Goal: Task Accomplishment & Management: Use online tool/utility

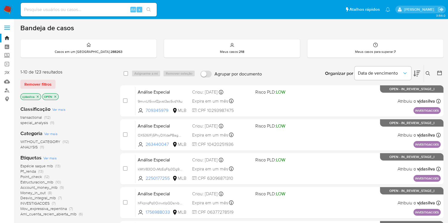
click at [52, 157] on span "Ver mais" at bounding box center [49, 158] width 13 height 5
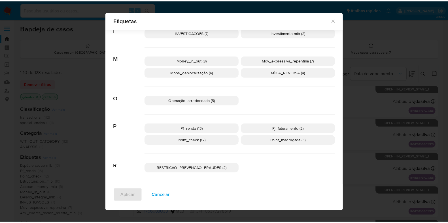
scroll to position [224, 0]
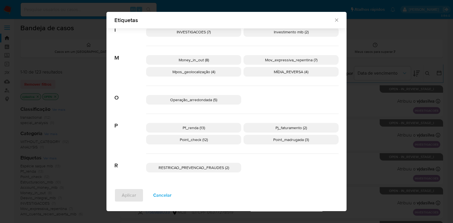
click at [204, 129] on p "Pf_renda (13)" at bounding box center [193, 128] width 95 height 10
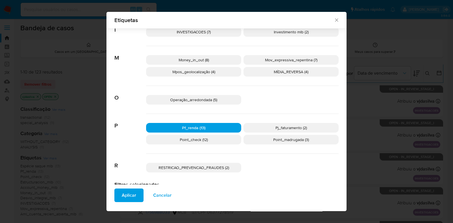
click at [132, 194] on span "Aplicar" at bounding box center [129, 195] width 14 height 12
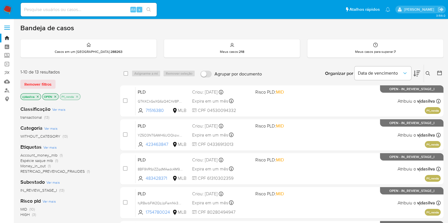
click at [414, 74] on icon at bounding box center [416, 74] width 7 height 6
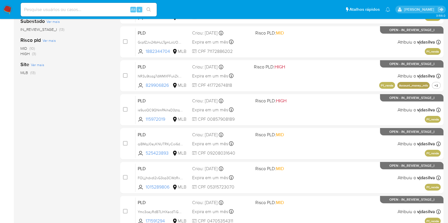
scroll to position [161, 0]
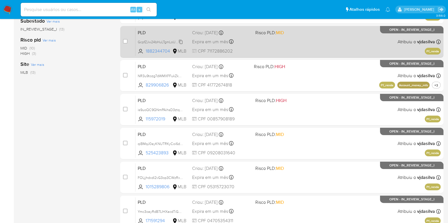
click at [182, 41] on span "GcpfZJw24bHuLTgmLoUOm5RG" at bounding box center [163, 42] width 50 height 6
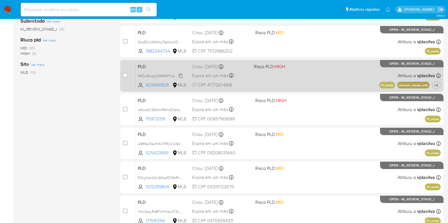
click at [180, 75] on span "NR3u9tozg7dWMXFFukZkF3Jc" at bounding box center [162, 75] width 48 height 6
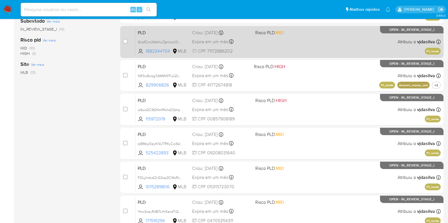
click at [285, 36] on div "PLD GcpfZJw24bHuLTgmLoUOm5RG 1882344704 MLB Risco PLD: MID Criou: 12/08/2025 Cr…" at bounding box center [287, 41] width 305 height 29
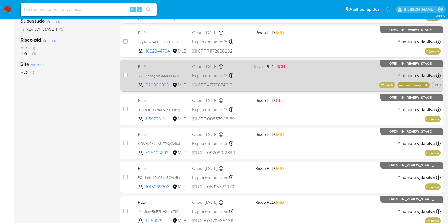
click at [304, 73] on div "PLD NR3u9tozg7dWMXFFukZkF3Jc 829906826 MLB Risco PLD: HIGH Criou: 12/08/2025 Cr…" at bounding box center [287, 75] width 305 height 29
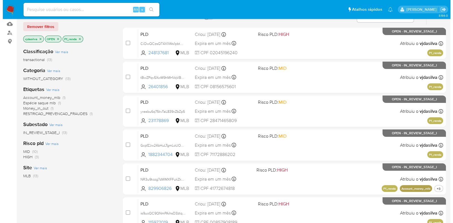
scroll to position [57, 0]
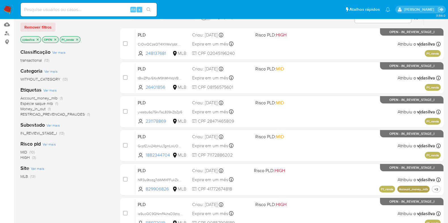
click at [76, 39] on icon "close-filter" at bounding box center [77, 40] width 2 height 2
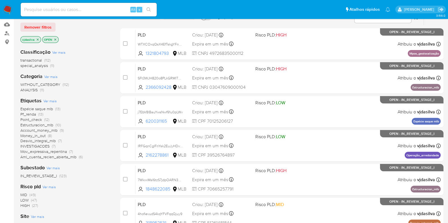
click at [48, 99] on span "Ver mais" at bounding box center [49, 101] width 13 height 5
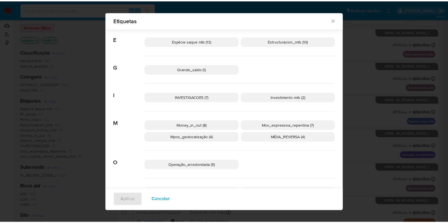
scroll to position [157, 0]
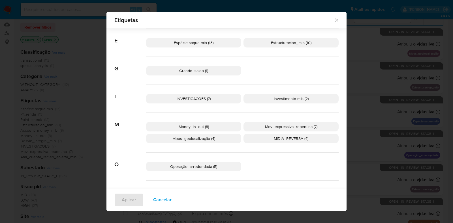
click at [196, 96] on span "INVESTIGACOES (7)" at bounding box center [194, 99] width 34 height 6
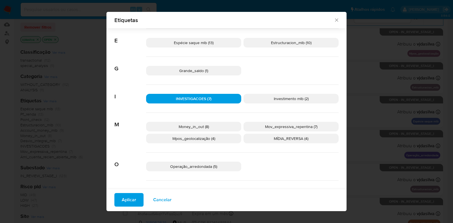
click at [129, 199] on span "Aplicar" at bounding box center [129, 200] width 14 height 12
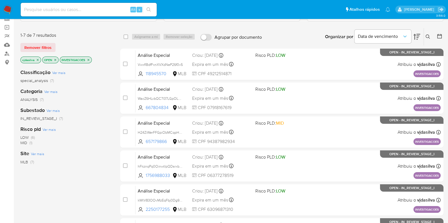
scroll to position [38, 0]
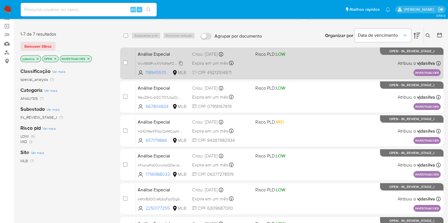
click at [181, 62] on span "VwxfIBdfFxnXVXdNeP26f0v5" at bounding box center [160, 63] width 45 height 6
click at [322, 54] on div "Análise Especial VwxfIBdfFxnXVXdNeP26f0v5 118945570 MLB Risco PLD: LOW Criou: 1…" at bounding box center [287, 63] width 305 height 29
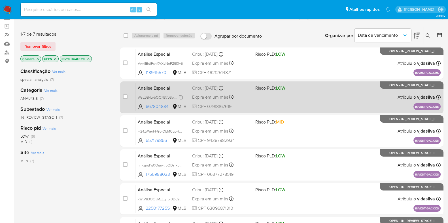
click at [181, 96] on span "WacZ6HLvbQC7I37LGpOLD1Is" at bounding box center [161, 97] width 47 height 6
click at [300, 99] on div "Análise Especial WacZ6HLvbQC7I37LGpOLD1Is 667804834 MLB Risco PLD: LOW Criou: 1…" at bounding box center [287, 97] width 305 height 29
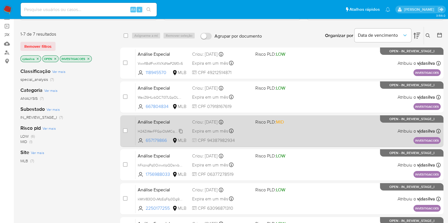
click at [180, 131] on span "H24ZiWerFFGpiObMCqpHR0sF" at bounding box center [163, 131] width 50 height 6
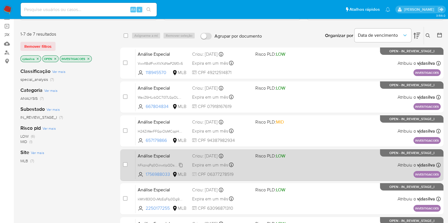
click at [180, 164] on span "hFkznqPq0OinwtIpQDsrxbCb" at bounding box center [161, 165] width 46 height 6
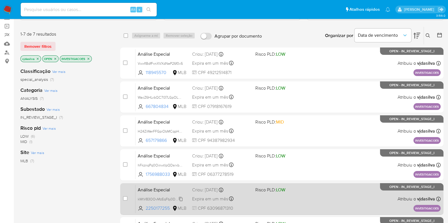
click at [181, 200] on span "kWtV83OOvMzEqFbj0Dg9IQxd" at bounding box center [162, 199] width 49 height 6
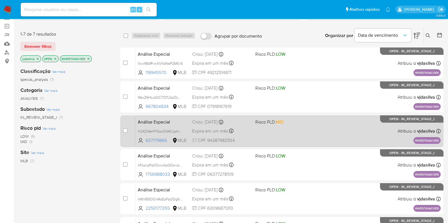
click at [285, 129] on div "Análise Especial H24ZiWerFFGpiObMCqpHR0sF 657179866 MLB Risco PLD: MID Criou: 1…" at bounding box center [287, 131] width 305 height 29
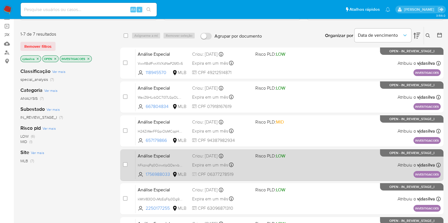
click at [316, 168] on div "Análise Especial hFkznqPq0OinwtIpQDsrxbCb 1756988033 MLB Risco PLD: LOW Criou: …" at bounding box center [287, 165] width 305 height 29
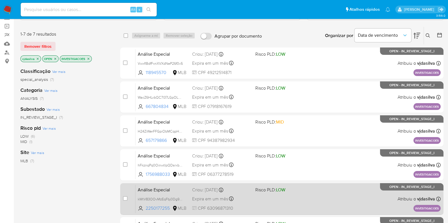
click at [325, 197] on div "Análise Especial kWtV83OOvMzEqFbj0Dg9IQxd 2250177255 MLB Risco PLD: LOW Criou: …" at bounding box center [287, 199] width 305 height 29
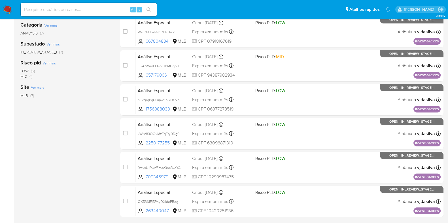
scroll to position [105, 0]
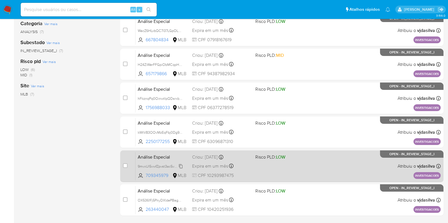
click at [181, 166] on span "9mvxUl5vwfZpvst3ac5vdYAu" at bounding box center [160, 166] width 45 height 6
click at [282, 161] on div "Análise Especial 9mvxUl5vwfZpvst3ac5vdYAu 709345979 MLB Risco PLD: LOW Criou: 1…" at bounding box center [287, 166] width 305 height 29
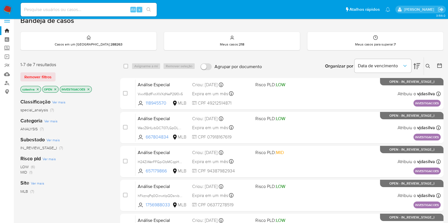
scroll to position [5, 0]
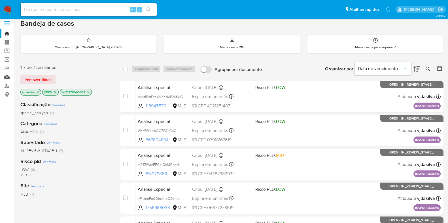
click at [6, 78] on link "Mulan" at bounding box center [33, 77] width 67 height 9
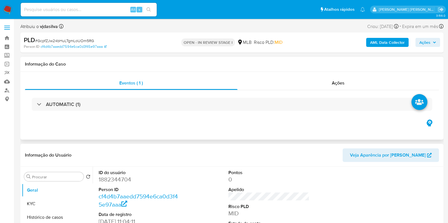
select select "10"
click at [63, 215] on button "Histórico de casos" at bounding box center [55, 218] width 66 height 14
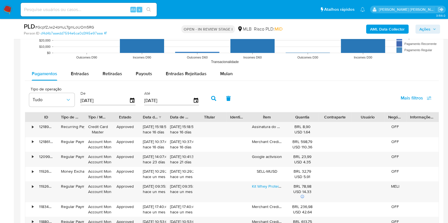
scroll to position [570, 0]
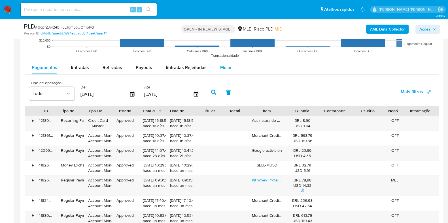
click at [223, 67] on span "Mulan" at bounding box center [226, 67] width 12 height 7
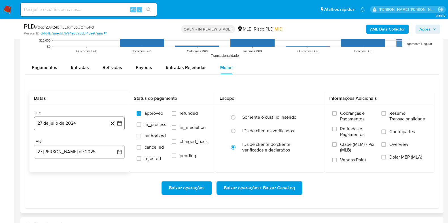
click at [86, 126] on button "27 de julio de 2024" at bounding box center [79, 124] width 91 height 14
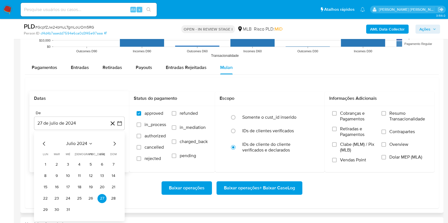
click at [84, 146] on span "julio 2024" at bounding box center [76, 144] width 21 height 6
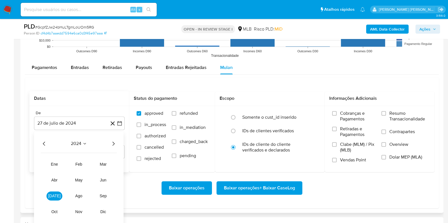
click at [114, 141] on icon "Año siguiente" at bounding box center [113, 143] width 7 height 7
click at [55, 199] on button "jul" at bounding box center [54, 196] width 16 height 9
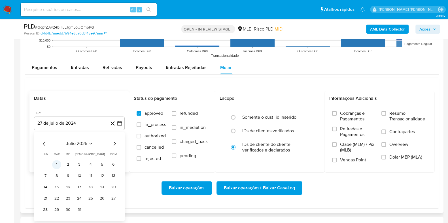
click at [57, 166] on button "1" at bounding box center [56, 164] width 9 height 9
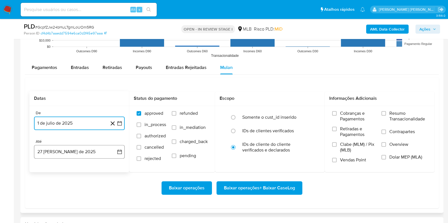
click at [81, 152] on button "27 de agosto de 2025" at bounding box center [79, 152] width 91 height 14
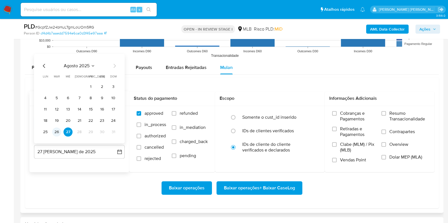
click at [58, 133] on button "26" at bounding box center [56, 132] width 9 height 9
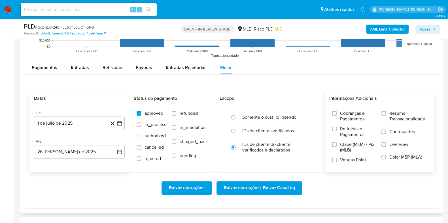
click at [389, 114] on span "Resumo Transacionalidade" at bounding box center [408, 116] width 38 height 11
click at [386, 114] on input "Resumo Transacionalidade" at bounding box center [383, 113] width 5 height 5
click at [390, 133] on span "Contrapartes" at bounding box center [401, 132] width 25 height 6
click at [386, 133] on input "Contrapartes" at bounding box center [383, 132] width 5 height 5
click at [252, 189] on span "Baixar operações + Baixar CaseLog" at bounding box center [259, 188] width 71 height 12
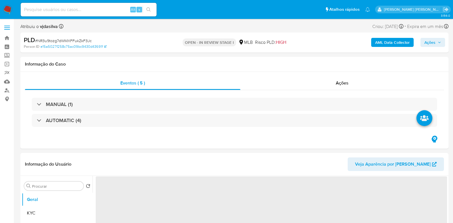
select select "10"
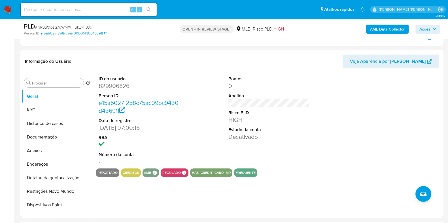
scroll to position [84, 0]
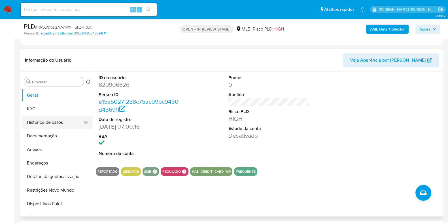
click at [53, 119] on button "Histórico de casos" at bounding box center [55, 123] width 66 height 14
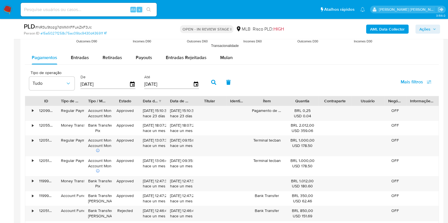
scroll to position [587, 0]
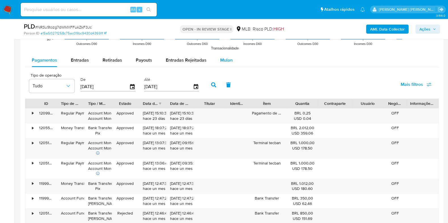
click at [232, 61] on button "Mulan" at bounding box center [226, 61] width 26 height 14
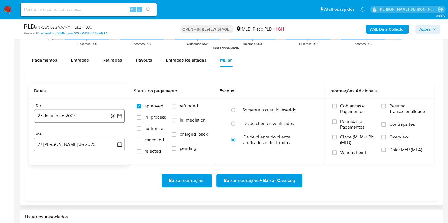
click at [86, 113] on button "27 de julio de 2024" at bounding box center [79, 116] width 91 height 14
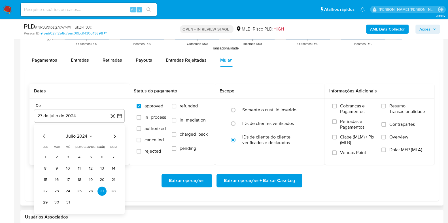
click at [86, 135] on span "julio 2024" at bounding box center [76, 137] width 21 height 6
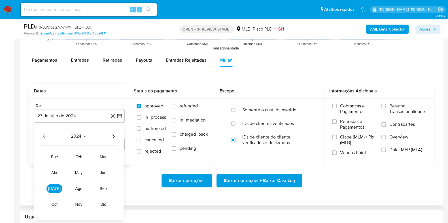
click at [116, 135] on icon "Año siguiente" at bounding box center [113, 136] width 7 height 7
click at [54, 191] on button "jul" at bounding box center [54, 188] width 16 height 9
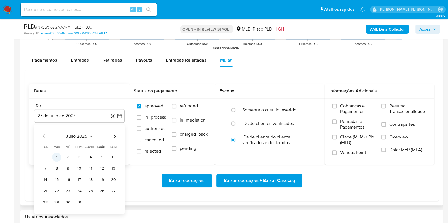
click at [54, 154] on button "1" at bounding box center [56, 157] width 9 height 9
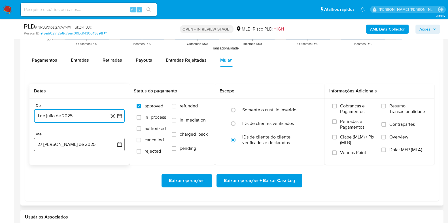
click at [77, 138] on button "27 de agosto de 2025" at bounding box center [79, 145] width 91 height 14
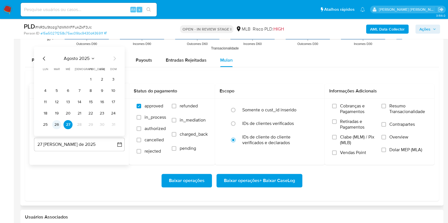
click at [55, 123] on button "26" at bounding box center [56, 124] width 9 height 9
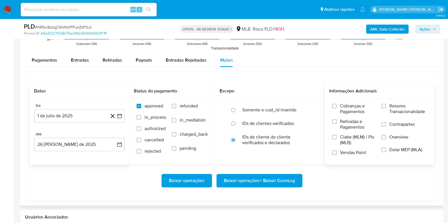
click at [393, 110] on span "Resumo Transacionalidade" at bounding box center [408, 108] width 38 height 11
click at [386, 108] on input "Resumo Transacionalidade" at bounding box center [383, 106] width 5 height 5
click at [388, 124] on label "Contrapartes" at bounding box center [404, 128] width 46 height 13
click at [386, 124] on input "Contrapartes" at bounding box center [383, 124] width 5 height 5
click at [286, 178] on span "Baixar operações + Baixar CaseLog" at bounding box center [259, 181] width 71 height 12
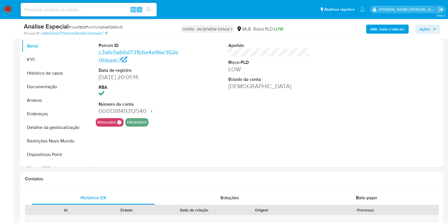
select select "10"
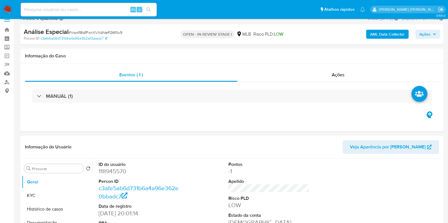
scroll to position [5, 0]
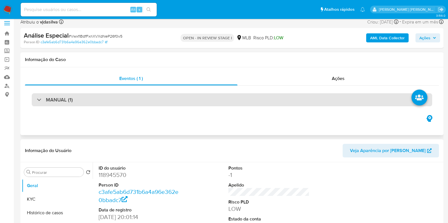
click at [374, 100] on div "MANUAL (1)" at bounding box center [232, 99] width 400 height 13
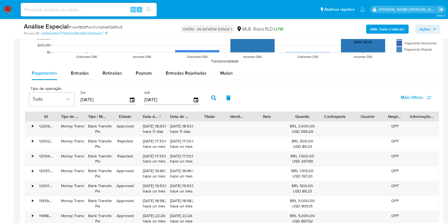
scroll to position [646, 0]
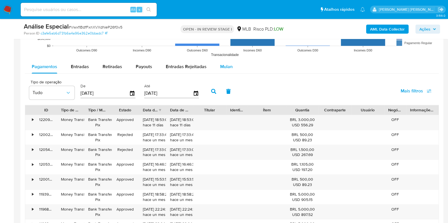
click at [221, 64] on span "Mulan" at bounding box center [226, 66] width 12 height 7
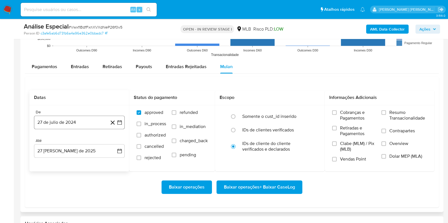
click at [93, 123] on button "27 de julio de 2024" at bounding box center [79, 123] width 91 height 14
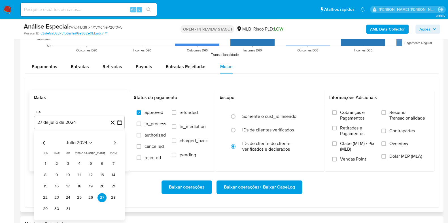
click at [80, 144] on span "julio 2024" at bounding box center [76, 143] width 21 height 6
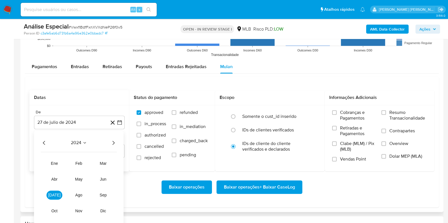
click at [116, 140] on icon "Año siguiente" at bounding box center [113, 143] width 7 height 7
click at [52, 196] on span "jul" at bounding box center [54, 195] width 12 height 5
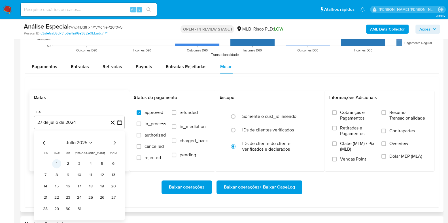
click at [58, 162] on button "1" at bounding box center [56, 163] width 9 height 9
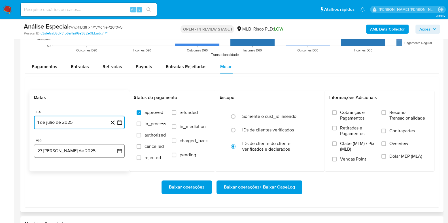
click at [68, 153] on button "27 de agosto de 2025" at bounding box center [79, 151] width 91 height 14
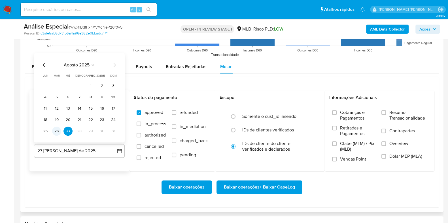
click at [59, 130] on button "26" at bounding box center [56, 131] width 9 height 9
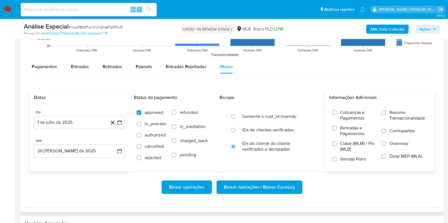
click at [394, 115] on span "Resumo Transacionalidade" at bounding box center [408, 115] width 38 height 11
click at [386, 115] on input "Resumo Transacionalidade" at bounding box center [383, 112] width 5 height 5
click at [390, 131] on span "Contrapartes" at bounding box center [401, 131] width 25 height 6
click at [386, 131] on input "Contrapartes" at bounding box center [383, 131] width 5 height 5
click at [253, 189] on span "Baixar operações + Baixar CaseLog" at bounding box center [259, 187] width 71 height 12
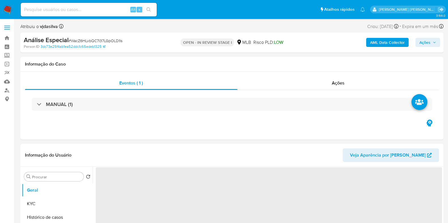
select select "10"
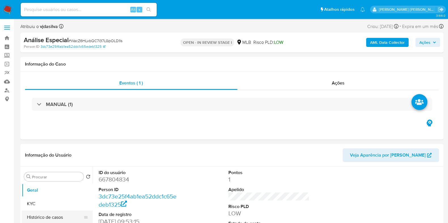
click at [59, 217] on button "Histórico de casos" at bounding box center [55, 218] width 66 height 14
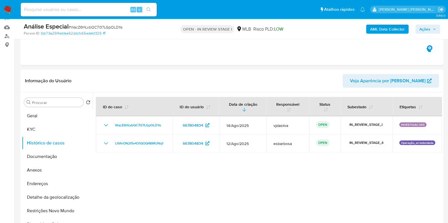
scroll to position [67, 0]
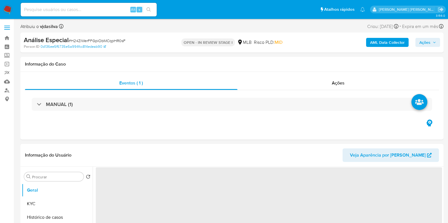
select select "10"
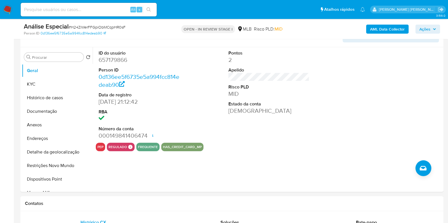
scroll to position [105, 0]
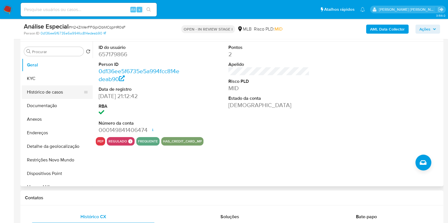
click at [48, 96] on button "Histórico de casos" at bounding box center [55, 93] width 66 height 14
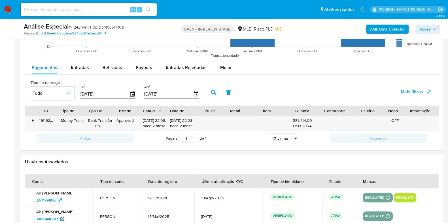
scroll to position [610, 0]
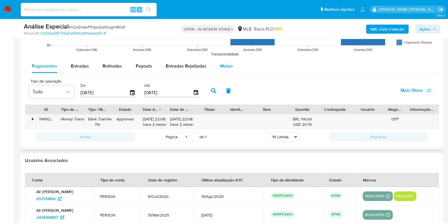
click at [225, 68] on span "Mulan" at bounding box center [226, 66] width 12 height 7
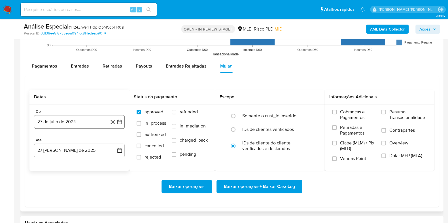
click at [87, 120] on button "27 de julio de 2024" at bounding box center [79, 122] width 91 height 14
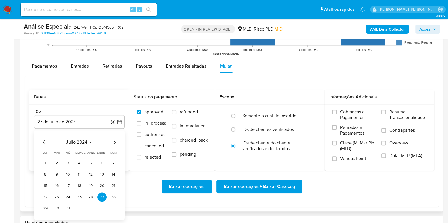
click at [84, 140] on span "julio 2024" at bounding box center [76, 143] width 21 height 6
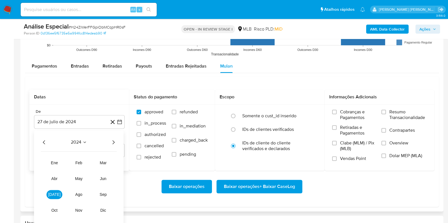
click at [114, 144] on icon "Año siguiente" at bounding box center [113, 142] width 7 height 7
click at [54, 195] on span "[DATE]" at bounding box center [54, 195] width 12 height 5
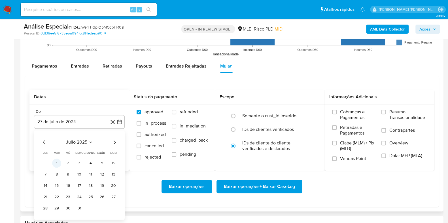
click at [59, 163] on button "1" at bounding box center [56, 163] width 9 height 9
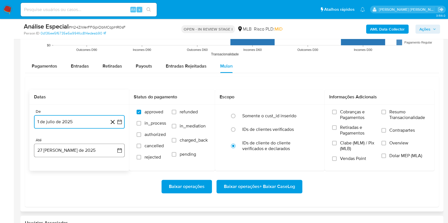
click at [65, 151] on button "27 [PERSON_NAME] de 2025" at bounding box center [79, 151] width 91 height 14
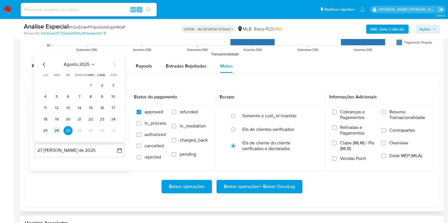
click at [58, 129] on button "26" at bounding box center [56, 130] width 9 height 9
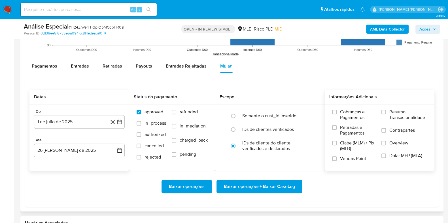
click at [399, 116] on span "Resumo Transacionalidade" at bounding box center [408, 114] width 38 height 11
click at [386, 114] on input "Resumo Transacionalidade" at bounding box center [383, 112] width 5 height 5
click at [392, 131] on span "Contrapartes" at bounding box center [401, 131] width 25 height 6
click at [386, 131] on input "Contrapartes" at bounding box center [383, 130] width 5 height 5
click at [270, 184] on span "Baixar operações + Baixar CaseLog" at bounding box center [259, 187] width 71 height 12
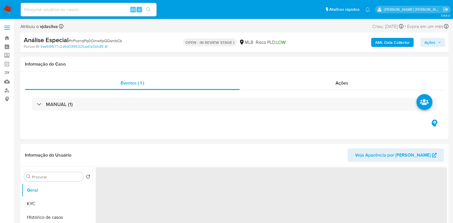
select select "10"
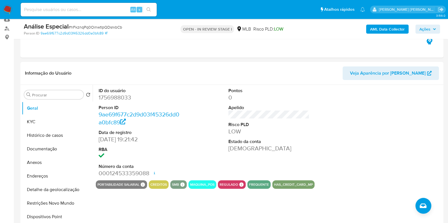
scroll to position [67, 0]
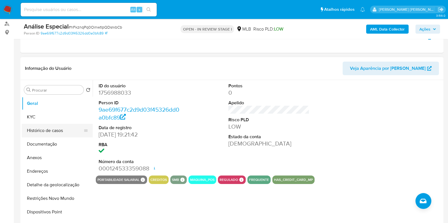
click at [47, 133] on button "Histórico de casos" at bounding box center [55, 131] width 66 height 14
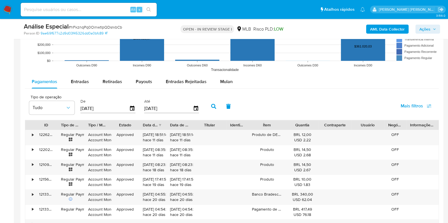
scroll to position [560, 0]
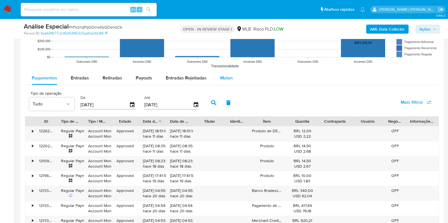
click at [227, 78] on span "Mulan" at bounding box center [226, 78] width 12 height 7
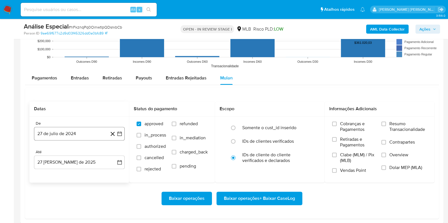
click at [86, 132] on button "27 de julio de 2024" at bounding box center [79, 134] width 91 height 14
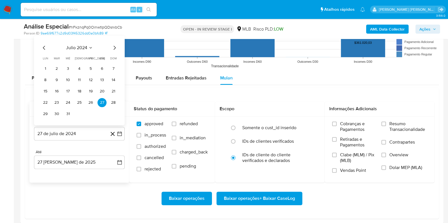
click at [82, 48] on span "julio 2024" at bounding box center [76, 48] width 21 height 6
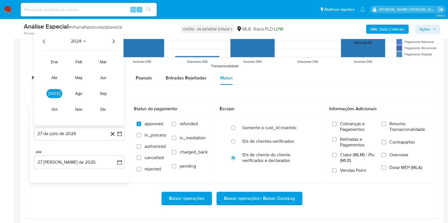
click at [116, 41] on icon "Año siguiente" at bounding box center [113, 41] width 7 height 7
click at [54, 93] on span "jul" at bounding box center [54, 93] width 12 height 5
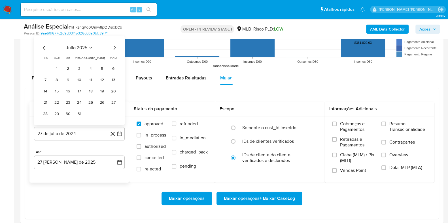
click at [55, 63] on table "lun lunes mar martes mié miércoles jue jueves vie viernes sáb sábado dom doming…" at bounding box center [79, 87] width 77 height 62
click at [56, 67] on button "1" at bounding box center [56, 68] width 9 height 9
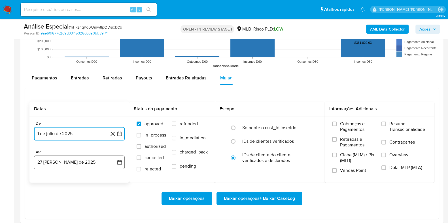
click at [82, 165] on button "27 [PERSON_NAME] de 2025" at bounding box center [79, 163] width 91 height 14
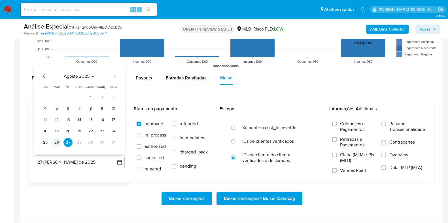
click at [58, 141] on button "26" at bounding box center [56, 142] width 9 height 9
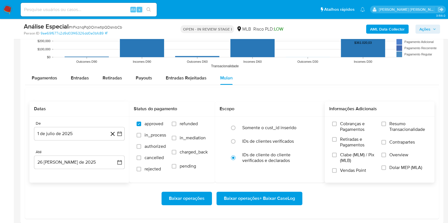
click at [405, 125] on span "Resumo Transacionalidade" at bounding box center [408, 126] width 38 height 11
click at [386, 125] on input "Resumo Transacionalidade" at bounding box center [383, 124] width 5 height 5
click at [386, 142] on label "Contrapartes" at bounding box center [404, 146] width 46 height 13
click at [386, 142] on input "Contrapartes" at bounding box center [383, 142] width 5 height 5
click at [283, 197] on span "Baixar operações + Baixar CaseLog" at bounding box center [259, 199] width 71 height 12
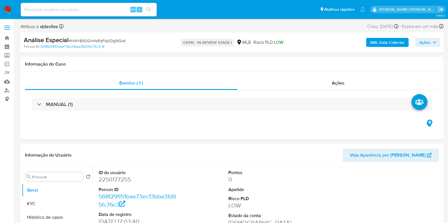
select select "10"
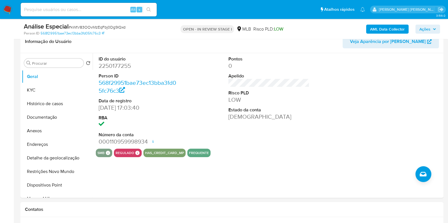
scroll to position [90, 0]
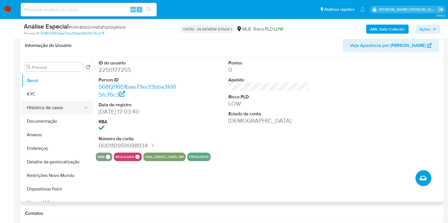
click at [56, 108] on button "Histórico de casos" at bounding box center [55, 108] width 66 height 14
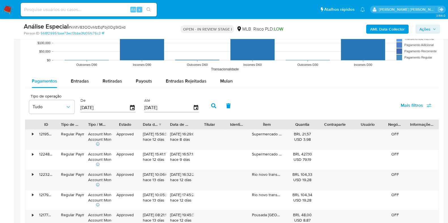
scroll to position [605, 0]
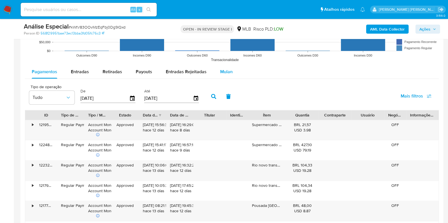
click at [227, 69] on span "Mulan" at bounding box center [226, 72] width 12 height 7
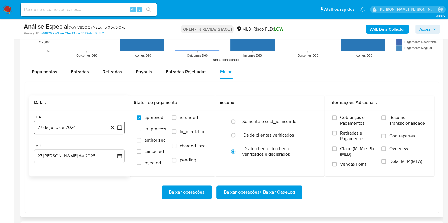
click at [92, 130] on button "27 de julio de 2024" at bounding box center [79, 128] width 91 height 14
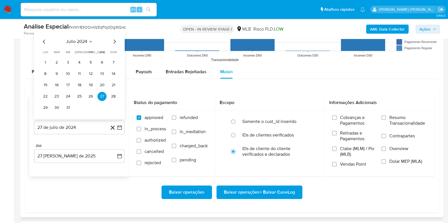
click at [81, 39] on span "julio 2024" at bounding box center [76, 42] width 21 height 6
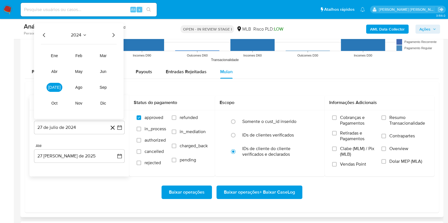
click at [113, 35] on icon "Año siguiente" at bounding box center [113, 34] width 7 height 7
click at [52, 88] on span "jul" at bounding box center [54, 87] width 12 height 5
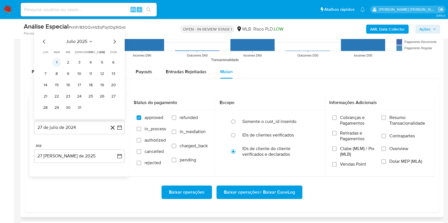
click at [56, 63] on button "1" at bounding box center [56, 62] width 9 height 9
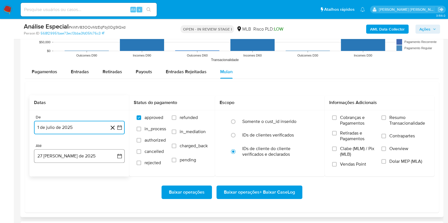
click at [79, 158] on button "27 de agosto de 2025" at bounding box center [79, 156] width 91 height 14
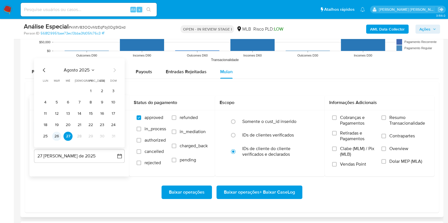
click at [57, 136] on button "26" at bounding box center [56, 136] width 9 height 9
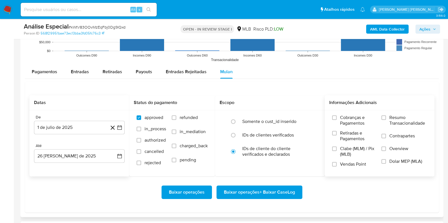
click at [393, 124] on span "Resumo Transacionalidade" at bounding box center [408, 120] width 38 height 11
click at [386, 120] on input "Resumo Transacionalidade" at bounding box center [383, 118] width 5 height 5
click at [388, 136] on label "Contrapartes" at bounding box center [404, 139] width 46 height 13
click at [386, 136] on input "Contrapartes" at bounding box center [383, 136] width 5 height 5
click at [272, 189] on span "Baixar operações + Baixar CaseLog" at bounding box center [259, 192] width 71 height 12
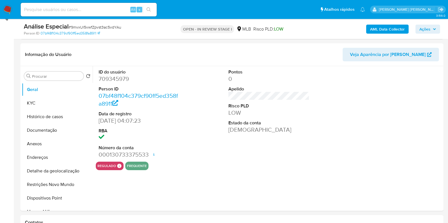
scroll to position [110, 0]
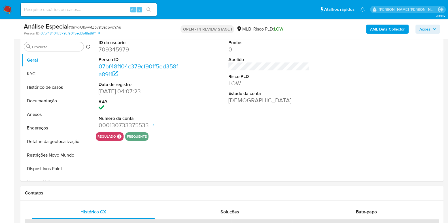
select select "10"
click at [47, 89] on button "Histórico de casos" at bounding box center [55, 88] width 66 height 14
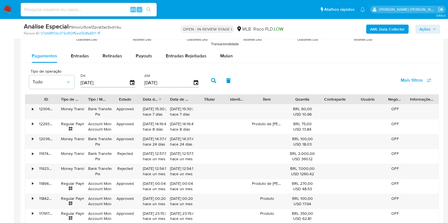
scroll to position [585, 0]
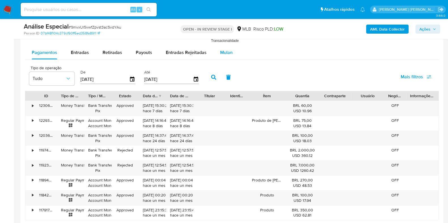
click at [227, 53] on span "Mulan" at bounding box center [226, 52] width 12 height 7
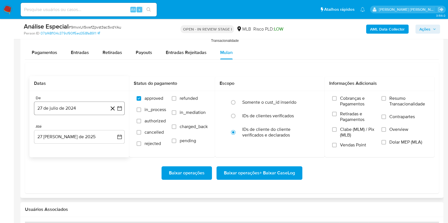
click at [68, 107] on button "27 de julio de 2024" at bounding box center [79, 109] width 91 height 14
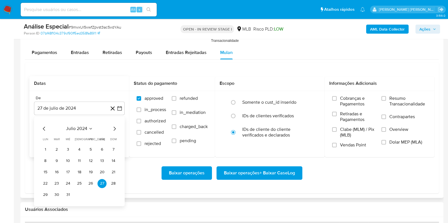
click at [73, 129] on span "julio 2024" at bounding box center [76, 129] width 21 height 6
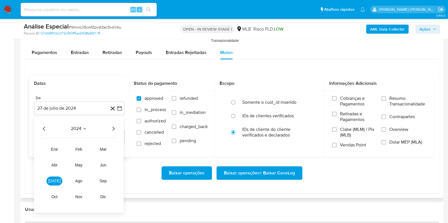
click at [115, 129] on icon "Año siguiente" at bounding box center [113, 128] width 7 height 7
click at [53, 184] on button "[DATE]" at bounding box center [54, 181] width 16 height 9
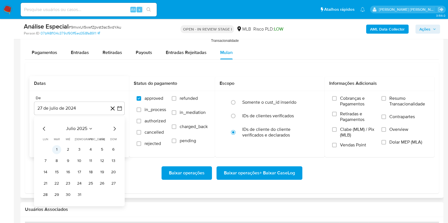
click at [57, 149] on button "1" at bounding box center [56, 149] width 9 height 9
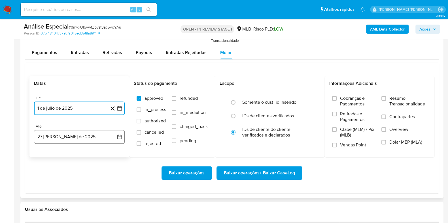
click at [74, 135] on button "27 [PERSON_NAME] de 2025" at bounding box center [79, 137] width 91 height 14
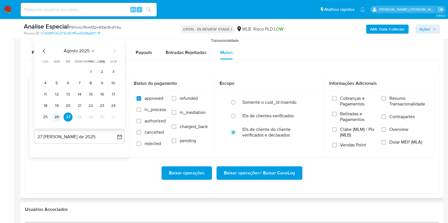
click at [58, 118] on button "26" at bounding box center [56, 117] width 9 height 9
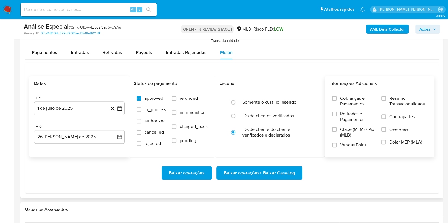
click at [396, 99] on span "Resumo Transacionalidade" at bounding box center [408, 101] width 38 height 11
click at [386, 99] on input "Resumo Transacionalidade" at bounding box center [383, 98] width 5 height 5
click at [390, 119] on span "Contrapartes" at bounding box center [401, 117] width 25 height 6
click at [386, 119] on input "Contrapartes" at bounding box center [383, 117] width 5 height 5
click at [261, 172] on span "Baixar operações + Baixar CaseLog" at bounding box center [259, 173] width 71 height 12
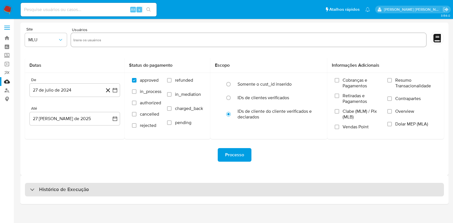
click at [90, 187] on div "Histórico de Execução" at bounding box center [234, 190] width 419 height 14
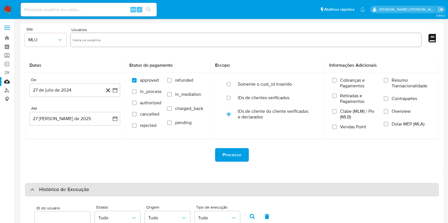
scroll to position [185, 0]
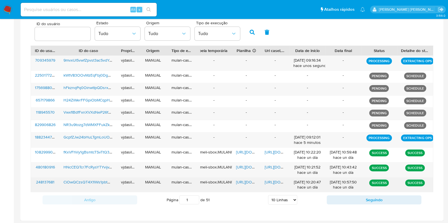
click at [270, 182] on span "https://docs.google.com/document/d/1qr9zeFQacopoaZqRyD_XEmAOd-u-QMQsszTPlA_AZT8…" at bounding box center [283, 183] width 39 height 6
click at [244, 182] on span "https://docs.google.com/spreadsheets/d/1IDPr69GCqxUuv9YxPvxYAg_Q1xl7rxdj4pqQl_C…" at bounding box center [255, 183] width 39 height 6
click at [95, 180] on span "CiOwQCzsQT4X1lWs1pbtO7Aq" at bounding box center [90, 183] width 54 height 6
click at [277, 181] on span "https://docs.google.com/document/d/1qr9zeFQacopoaZqRyD_XEmAOd-u-QMQsszTPlA_AZT8…" at bounding box center [283, 183] width 39 height 6
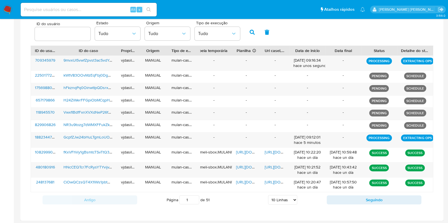
click at [283, 201] on select "5 Linhas 10 Linhas 20 Linhas 25 Linhas 50 Linhas 100 Linhas" at bounding box center [282, 200] width 29 height 10
select select "25"
click at [268, 195] on select "5 Linhas 10 Linhas 20 Linhas 25 Linhas 50 Linhas 100 Linhas" at bounding box center [282, 200] width 29 height 10
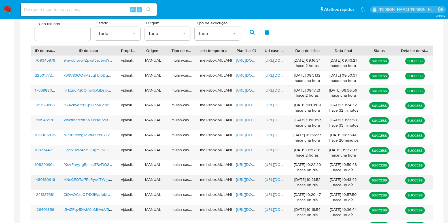
scroll to position [197, 0]
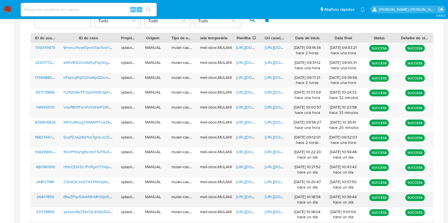
click at [278, 196] on span "https://docs.google.com/document/d/1KpV_oaFdpystV2pMoGX6D_5IuPamAAtLzG20ngrDQj4…" at bounding box center [283, 197] width 39 height 6
click at [244, 197] on span "https://docs.google.com/spreadsheets/d/1lkwUGpXt2Ruf_Cl75-MC2tKa6-YHyxg-QN1cjTC…" at bounding box center [255, 197] width 39 height 6
click at [99, 197] on span "tBwZPqv5XwM9hMHVqVBMqwqZ" at bounding box center [92, 197] width 58 height 6
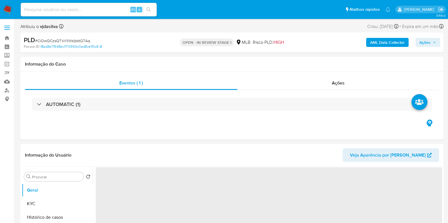
select select "10"
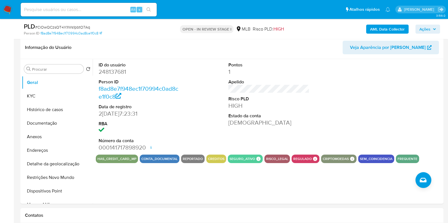
scroll to position [97, 0]
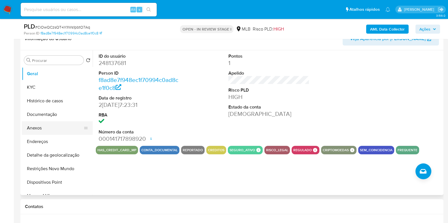
click at [54, 128] on button "Anexos" at bounding box center [55, 128] width 66 height 14
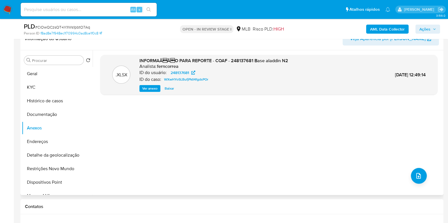
click at [145, 87] on span "Ver anexo" at bounding box center [149, 89] width 15 height 6
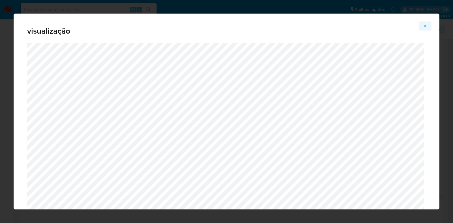
click at [426, 27] on icon "Attachment preview" at bounding box center [425, 26] width 5 height 5
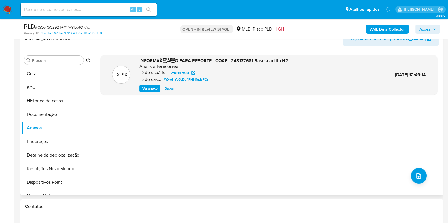
click at [378, 29] on b "AML Data Collector" at bounding box center [387, 29] width 35 height 9
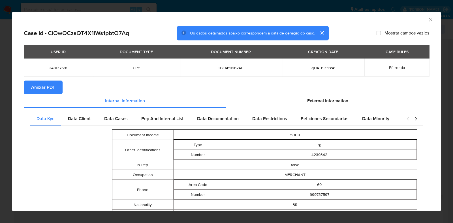
click at [50, 87] on span "Anexar PDF" at bounding box center [43, 87] width 24 height 12
click at [428, 20] on icon "Fechar a janela" at bounding box center [431, 20] width 6 height 6
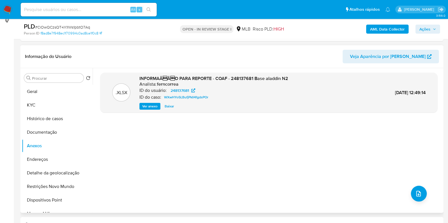
scroll to position [92, 0]
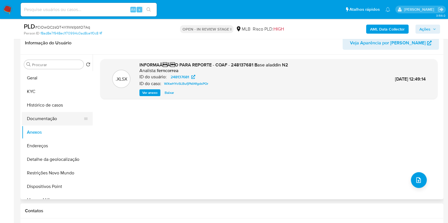
click at [63, 122] on button "Documentação" at bounding box center [55, 119] width 66 height 14
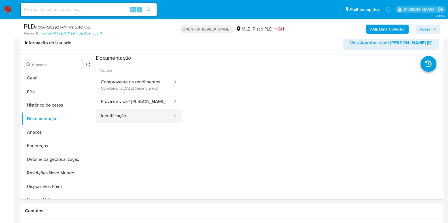
click at [134, 118] on button "Identificação" at bounding box center [135, 116] width 78 height 14
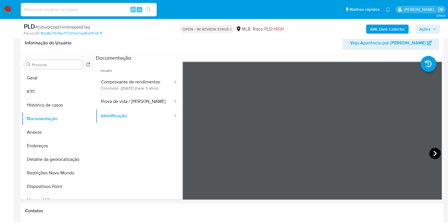
click at [432, 151] on icon at bounding box center [434, 153] width 11 height 11
click at [141, 104] on button "Prova de vida / [PERSON_NAME]" at bounding box center [135, 102] width 78 height 14
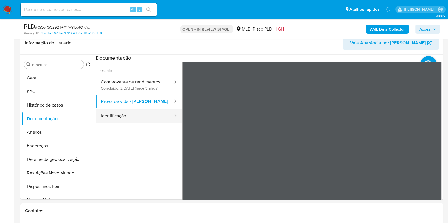
click at [140, 120] on button "Identificação" at bounding box center [135, 116] width 78 height 14
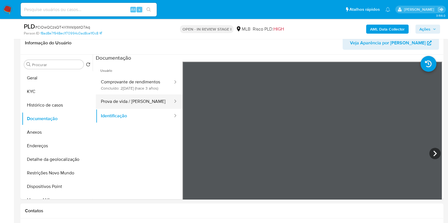
click at [137, 109] on button "Prova de vida / [PERSON_NAME]" at bounding box center [135, 102] width 78 height 14
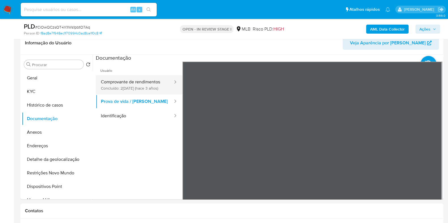
click at [134, 89] on button "Comprovante de rendimentos Concluído: 27/04/2022 (hace 3 años)" at bounding box center [135, 84] width 78 height 19
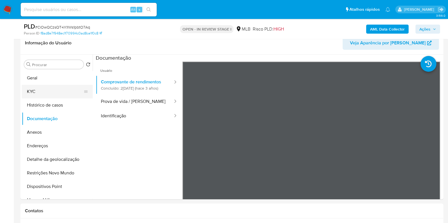
click at [43, 91] on button "KYC" at bounding box center [55, 92] width 66 height 14
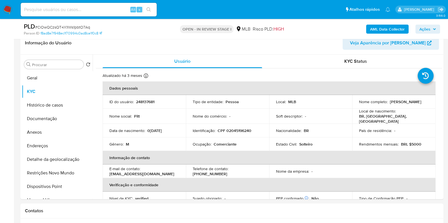
click at [216, 143] on p "Comerciante" at bounding box center [224, 144] width 23 height 5
copy div "Ocupação : Comerciante"
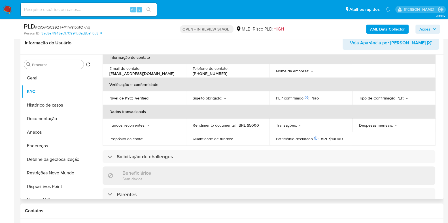
scroll to position [246, 0]
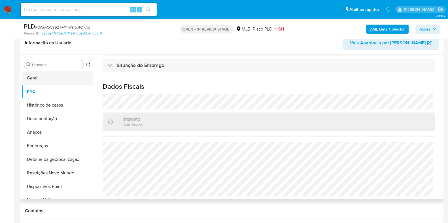
click at [55, 77] on button "Geral" at bounding box center [55, 78] width 66 height 14
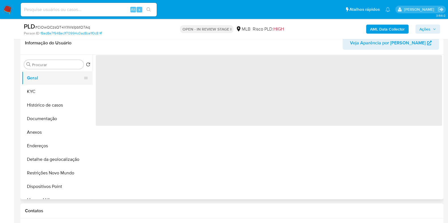
scroll to position [0, 0]
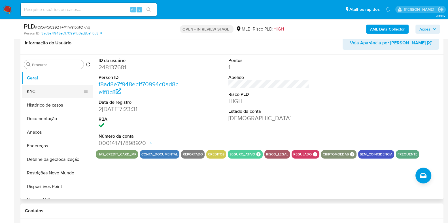
click at [59, 91] on button "KYC" at bounding box center [55, 92] width 66 height 14
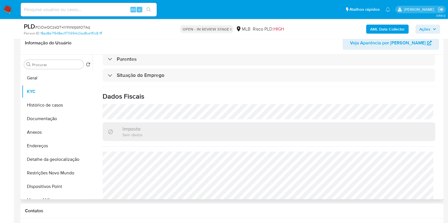
scroll to position [246, 0]
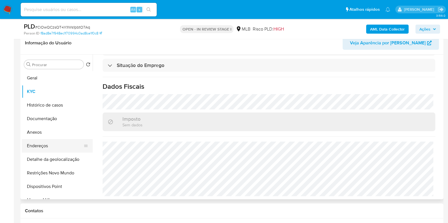
click at [59, 143] on button "Endereços" at bounding box center [55, 146] width 66 height 14
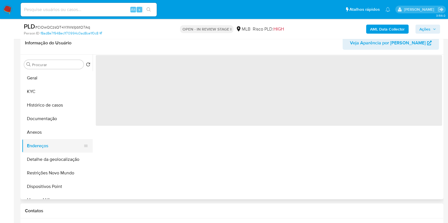
scroll to position [0, 0]
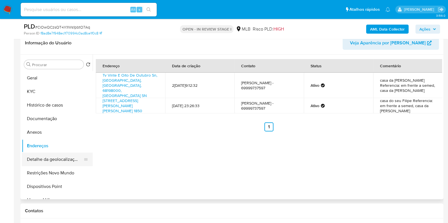
click at [71, 159] on button "Detalhe da geolocalização" at bounding box center [55, 160] width 66 height 14
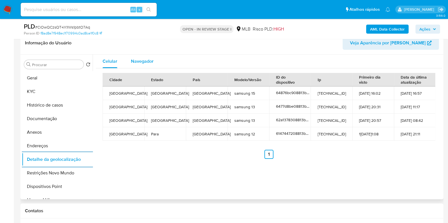
click at [141, 65] on div "Navegador" at bounding box center [142, 62] width 23 height 14
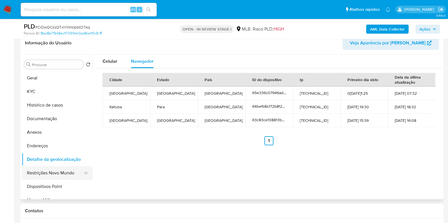
click at [65, 172] on button "Restrições Novo Mundo" at bounding box center [55, 173] width 66 height 14
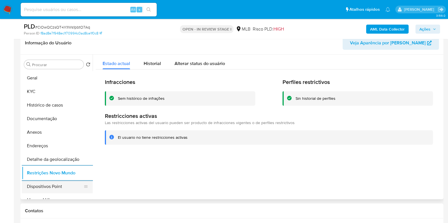
click at [65, 185] on button "Dispositivos Point" at bounding box center [55, 187] width 66 height 14
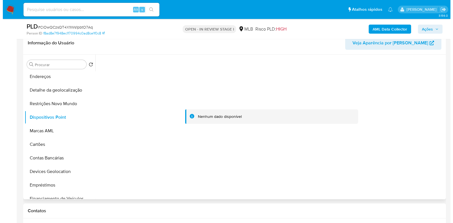
scroll to position [70, 0]
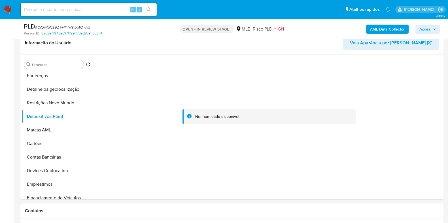
click at [389, 27] on b "AML Data Collector" at bounding box center [387, 29] width 35 height 9
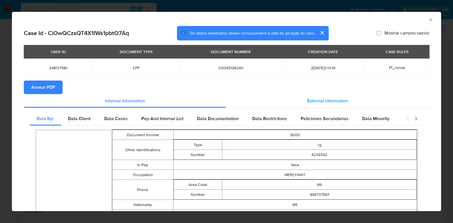
click at [334, 98] on span "External information" at bounding box center [327, 101] width 41 height 7
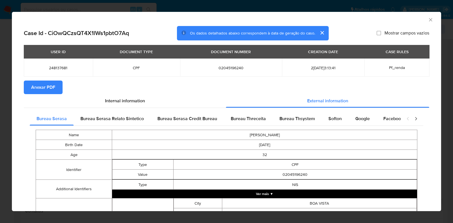
click at [295, 195] on button "Ver mais ▼" at bounding box center [264, 194] width 305 height 8
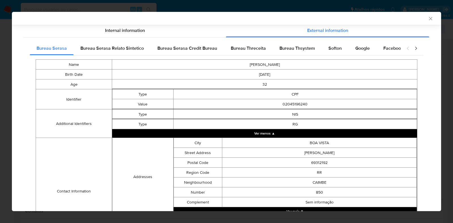
scroll to position [155, 0]
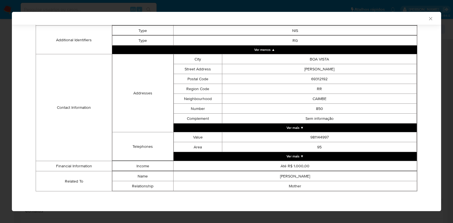
click at [351, 156] on button "Ver mais ▼" at bounding box center [296, 156] width 244 height 8
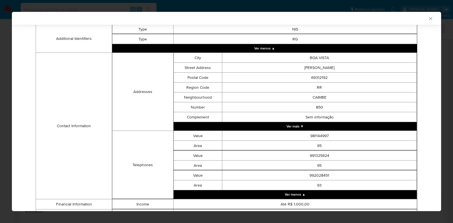
click at [351, 129] on button "Ver mais ▼" at bounding box center [296, 126] width 244 height 8
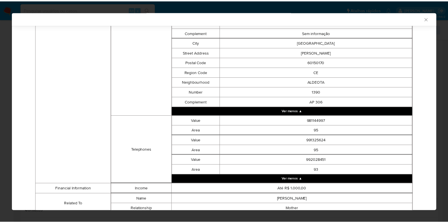
scroll to position [404, 0]
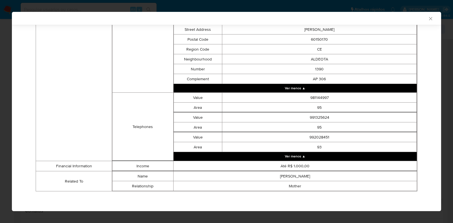
click at [428, 19] on icon "Fechar a janela" at bounding box center [431, 19] width 6 height 6
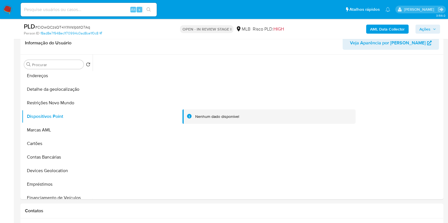
click at [429, 27] on span "Ações" at bounding box center [424, 29] width 11 height 9
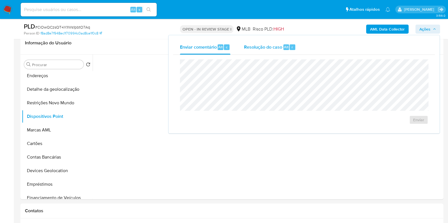
click at [270, 45] on span "Resolução do caso" at bounding box center [263, 47] width 38 height 7
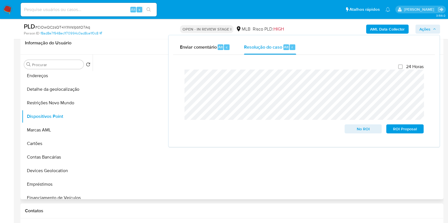
click at [140, 118] on div at bounding box center [269, 117] width 346 height 125
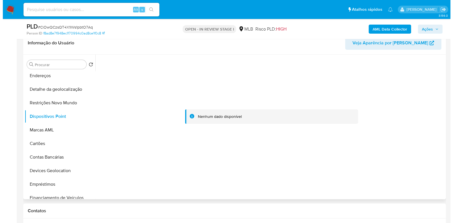
scroll to position [0, 0]
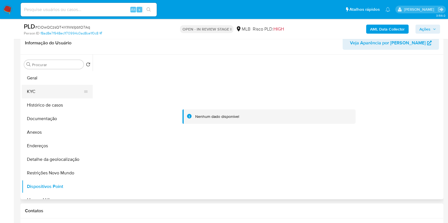
click at [61, 90] on button "KYC" at bounding box center [55, 92] width 66 height 14
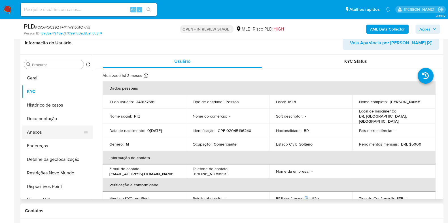
click at [55, 134] on button "Anexos" at bounding box center [55, 133] width 66 height 14
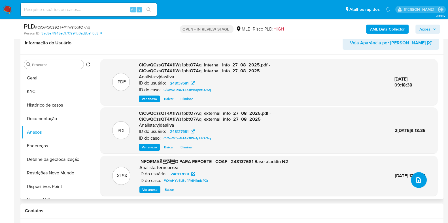
click at [421, 184] on button "upload-file" at bounding box center [419, 180] width 16 height 16
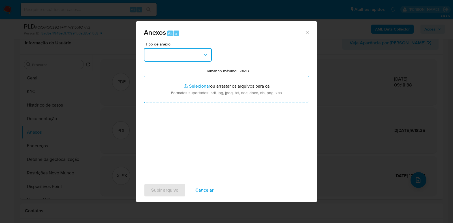
click at [203, 56] on icon "button" at bounding box center [206, 55] width 6 height 6
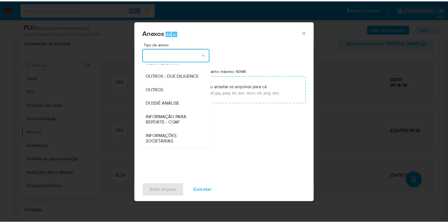
scroll to position [87, 0]
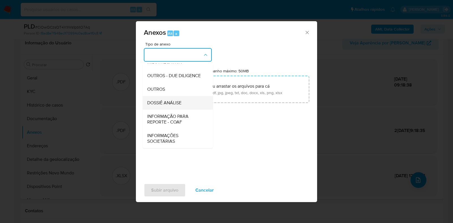
click at [184, 105] on div "DOSSIÊ ANÁLISE" at bounding box center [176, 103] width 58 height 14
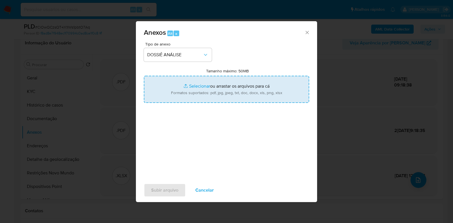
type input "C:\fakepath\SAR - XXXX - CPF 02045196240 - WESLEY BARBOSA DA SILVA.pdf"
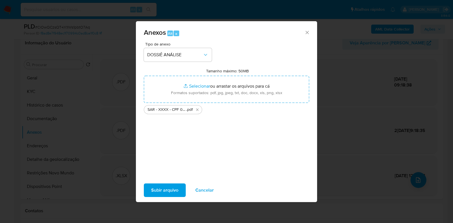
click at [167, 188] on span "Subir arquivo" at bounding box center [164, 190] width 27 height 12
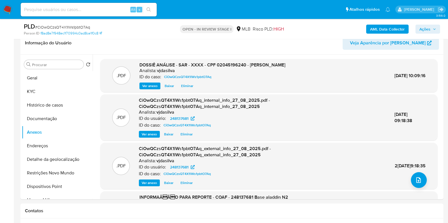
click at [419, 26] on span "Ações" at bounding box center [424, 29] width 11 height 9
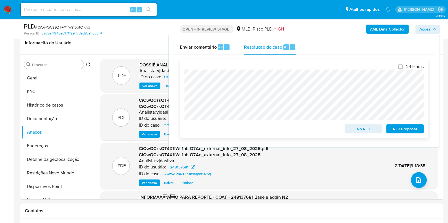
click at [410, 127] on span "ROI Proposal" at bounding box center [404, 129] width 29 height 8
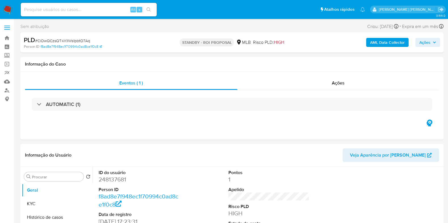
select select "10"
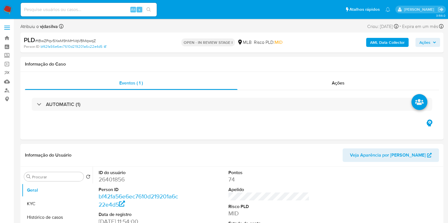
select select "10"
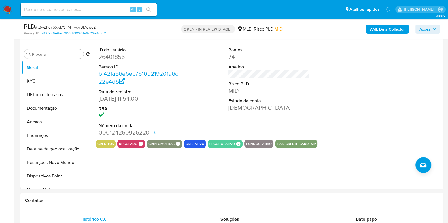
scroll to position [106, 0]
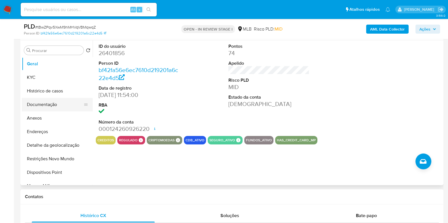
click at [60, 105] on button "Documentação" at bounding box center [55, 105] width 66 height 14
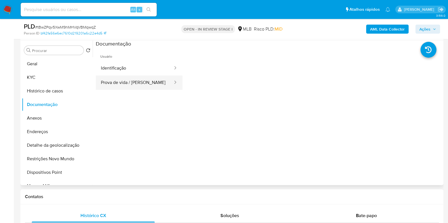
click at [149, 85] on button "Prova de vida / [PERSON_NAME]" at bounding box center [135, 83] width 78 height 14
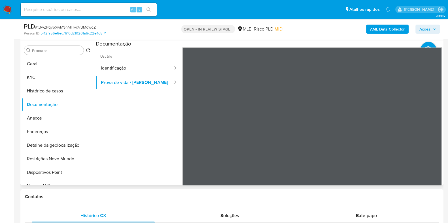
click at [163, 49] on span "Usuário" at bounding box center [139, 55] width 87 height 14
click at [157, 65] on button "Identificação" at bounding box center [135, 68] width 78 height 14
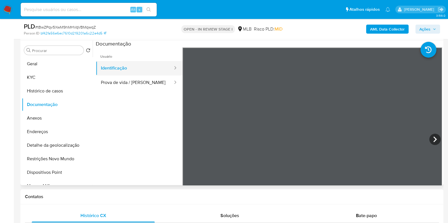
click at [159, 65] on button "Identificação" at bounding box center [135, 68] width 78 height 14
click at [169, 66] on div at bounding box center [173, 68] width 9 height 7
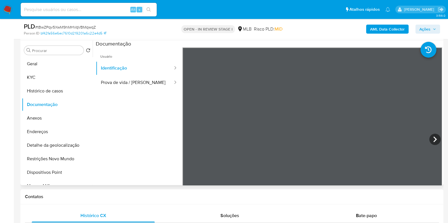
click at [163, 58] on span "Usuário" at bounding box center [139, 55] width 87 height 14
click at [146, 77] on button "Prova de vida / Selfie" at bounding box center [135, 83] width 78 height 14
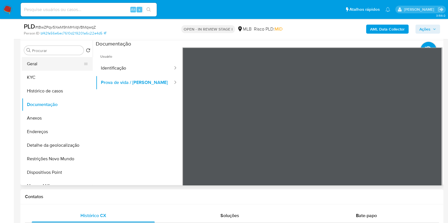
click at [53, 63] on button "Geral" at bounding box center [55, 64] width 66 height 14
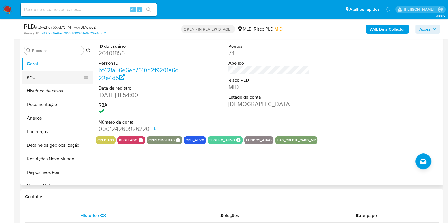
click at [37, 79] on button "KYC" at bounding box center [55, 78] width 66 height 14
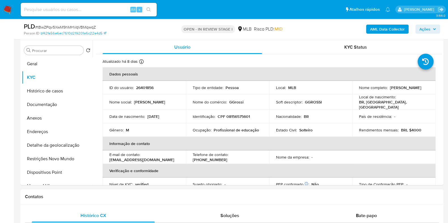
click at [235, 129] on p "Profissional de educação" at bounding box center [235, 130] width 45 height 5
copy div "Ocupação : Profissional de educação"
click at [62, 108] on button "Documentação" at bounding box center [55, 105] width 66 height 14
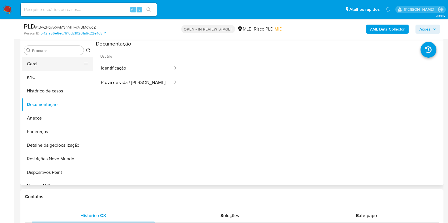
click at [50, 65] on button "Geral" at bounding box center [55, 64] width 66 height 14
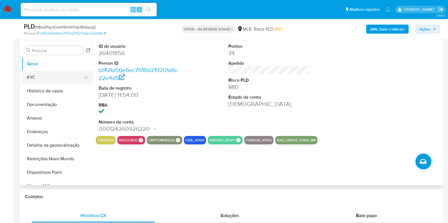
click at [64, 76] on button "KYC" at bounding box center [55, 78] width 66 height 14
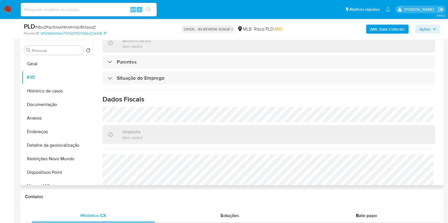
scroll to position [247, 0]
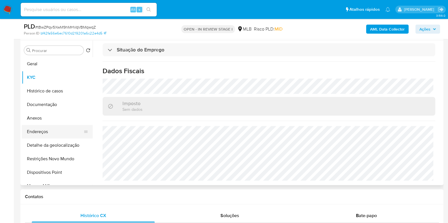
click at [55, 134] on button "Endereços" at bounding box center [55, 132] width 66 height 14
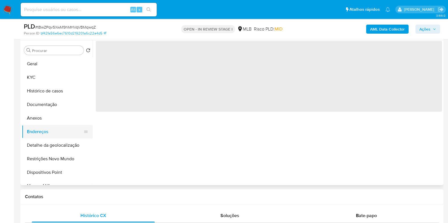
scroll to position [0, 0]
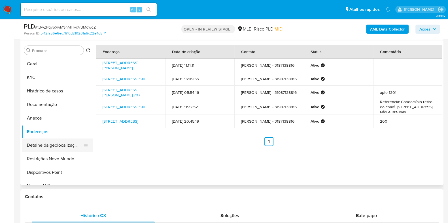
click at [74, 139] on button "Detalhe da geolocalização" at bounding box center [55, 146] width 66 height 14
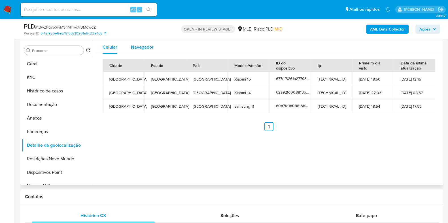
click at [147, 41] on div "Navegador" at bounding box center [142, 47] width 23 height 14
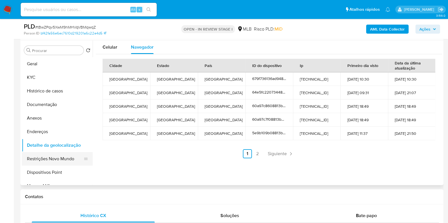
click at [46, 161] on button "Restrições Novo Mundo" at bounding box center [55, 159] width 66 height 14
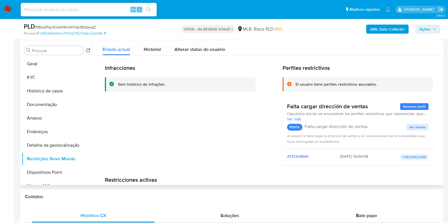
click at [410, 127] on span "Ver detalle" at bounding box center [417, 128] width 16 height 6
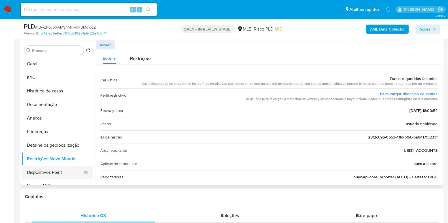
click at [68, 174] on button "Dispositivos Point" at bounding box center [55, 173] width 66 height 14
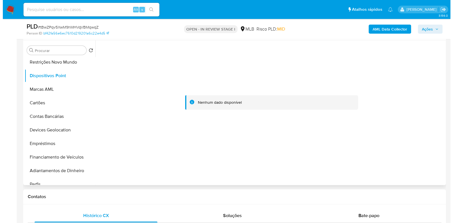
scroll to position [94, 0]
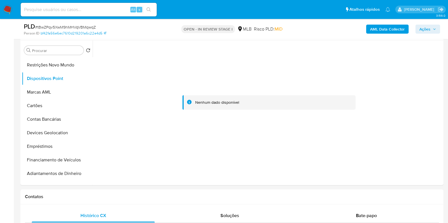
click at [401, 31] on b "AML Data Collector" at bounding box center [387, 29] width 35 height 9
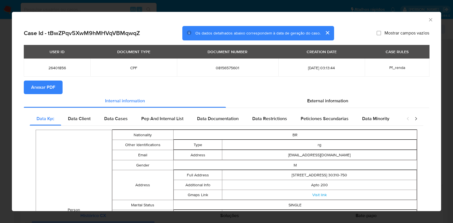
click at [37, 93] on span "Anexar PDF" at bounding box center [43, 87] width 24 height 12
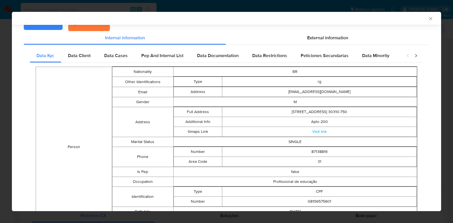
scroll to position [66, 0]
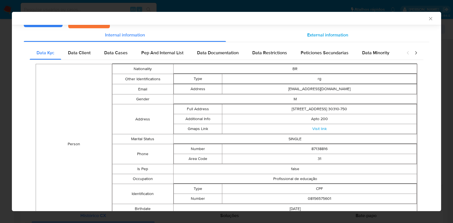
click at [318, 35] on span "External information" at bounding box center [327, 35] width 41 height 7
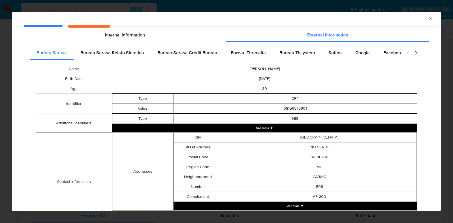
click at [291, 130] on button "Ver mais ▼" at bounding box center [264, 128] width 305 height 8
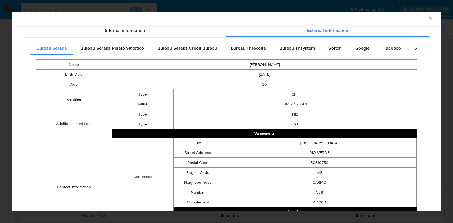
scroll to position [146, 0]
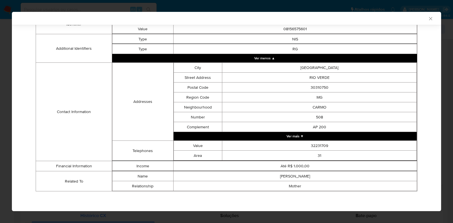
click at [274, 135] on button "Ver mais ▼" at bounding box center [296, 136] width 244 height 8
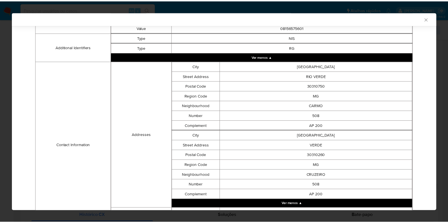
scroll to position [216, 0]
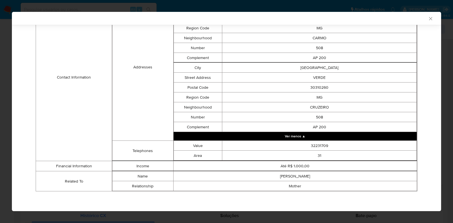
click at [428, 21] on icon "Fechar a janela" at bounding box center [431, 19] width 6 height 6
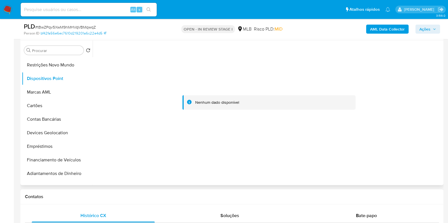
scroll to position [0, 0]
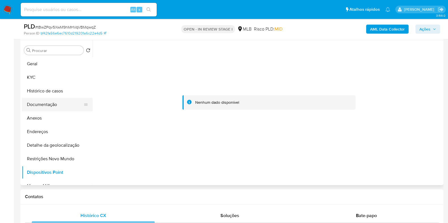
click at [67, 105] on button "Documentação" at bounding box center [55, 105] width 66 height 14
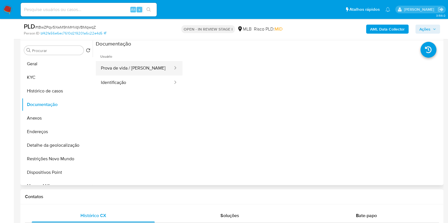
click at [151, 72] on button "Prova de vida / Selfie" at bounding box center [135, 68] width 78 height 14
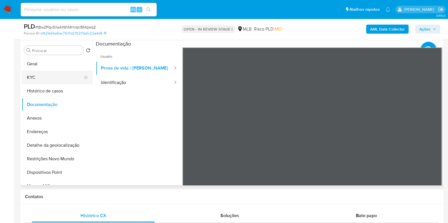
click at [57, 72] on button "KYC" at bounding box center [55, 78] width 66 height 14
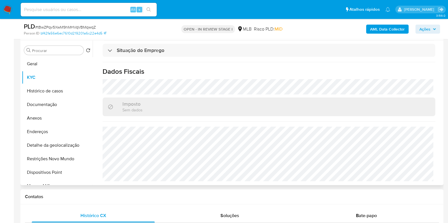
scroll to position [247, 0]
click at [65, 115] on button "Anexos" at bounding box center [55, 119] width 66 height 14
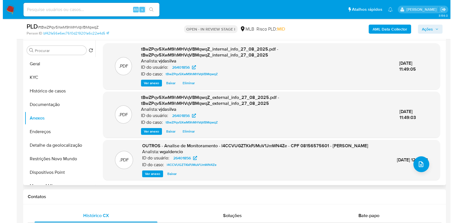
scroll to position [8, 0]
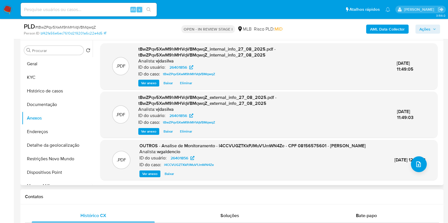
click at [148, 174] on span "Ver anexo" at bounding box center [149, 174] width 15 height 6
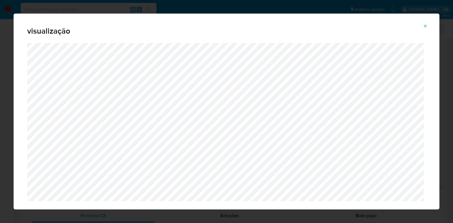
click at [427, 28] on icon "Attachment preview" at bounding box center [425, 26] width 5 height 5
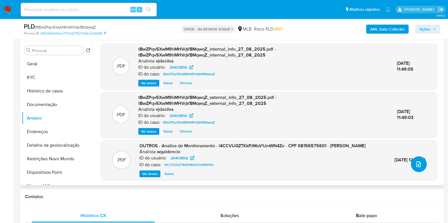
click at [418, 164] on button "upload-file" at bounding box center [419, 165] width 16 height 16
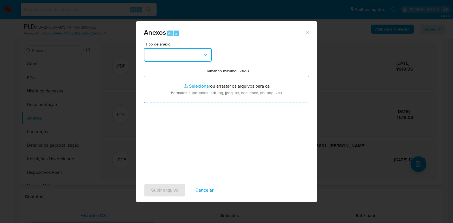
click at [190, 56] on button "button" at bounding box center [178, 55] width 68 height 14
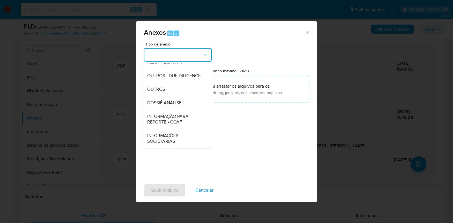
scroll to position [87, 0]
click at [183, 105] on div "DOSSIÊ ANÁLISE" at bounding box center [176, 103] width 58 height 14
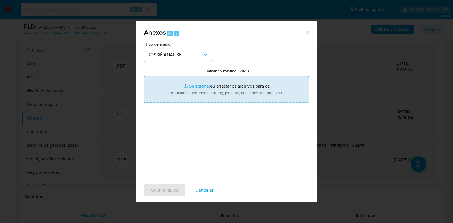
type input "C:\fakepath\SAR - XXXX - CPF 08156575601 - GUILHERME GROSSI FERNANDES CARVALHO.…"
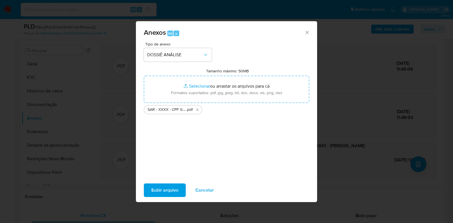
click at [171, 191] on span "Subir arquivo" at bounding box center [164, 190] width 27 height 12
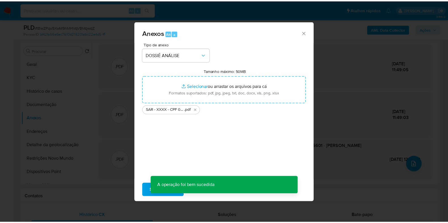
scroll to position [43, 0]
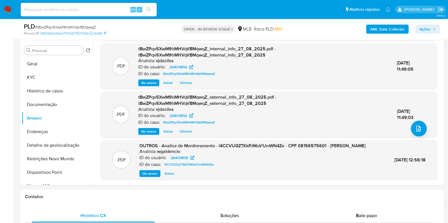
click at [425, 30] on span "Ações" at bounding box center [424, 29] width 11 height 9
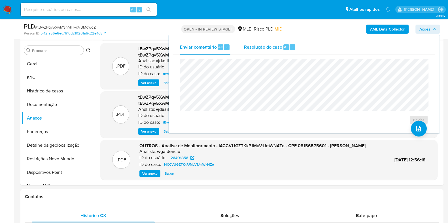
click at [280, 48] on span "Resolução do caso" at bounding box center [263, 47] width 38 height 7
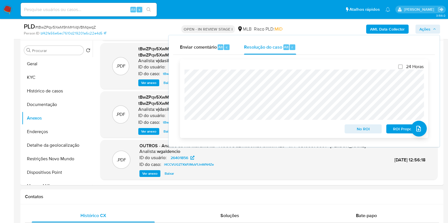
click at [401, 129] on span "ROI Proposal" at bounding box center [404, 129] width 29 height 8
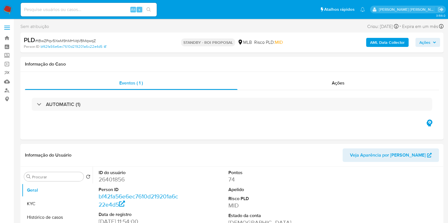
select select "10"
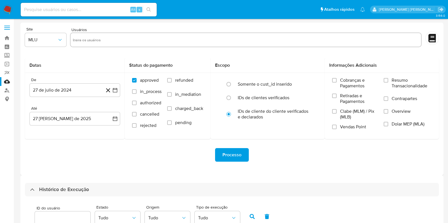
select select "25"
